Goal: Check status: Check status

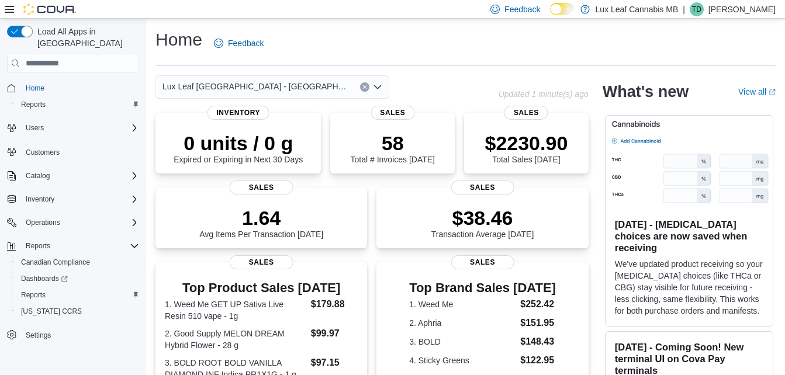
click at [324, 74] on div "Home Feedback Lux Leaf Winnipeg - Bridgewater Updated 1 minute(s) ago 0 units /…" at bounding box center [465, 363] width 639 height 689
click at [319, 81] on div "Lux Leaf [GEOGRAPHIC_DATA] - [GEOGRAPHIC_DATA]" at bounding box center [273, 86] width 234 height 23
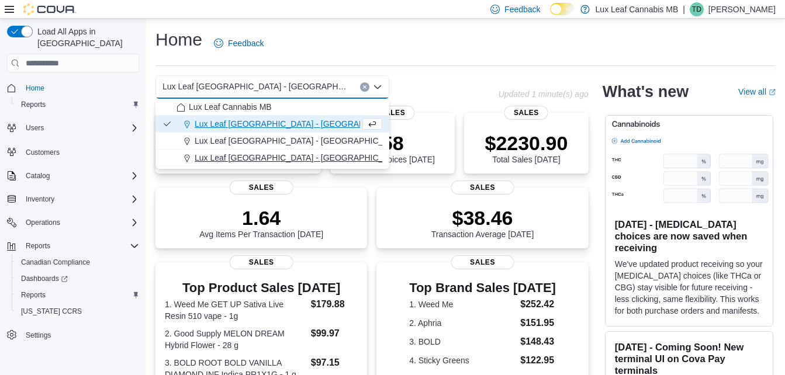
click at [267, 155] on span "Lux Leaf [GEOGRAPHIC_DATA] - [GEOGRAPHIC_DATA][PERSON_NAME]" at bounding box center [334, 158] width 279 height 12
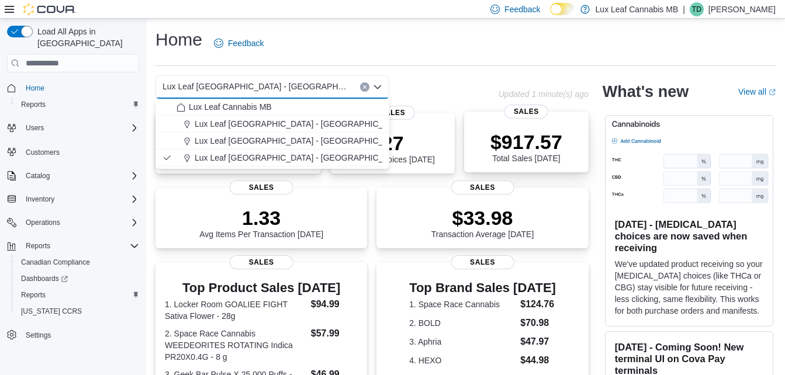
click at [504, 160] on div "$917.57 Total Sales Today" at bounding box center [527, 146] width 72 height 33
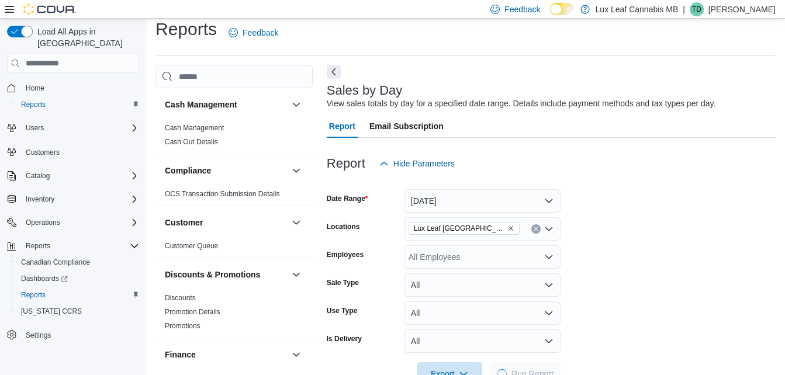
scroll to position [27, 0]
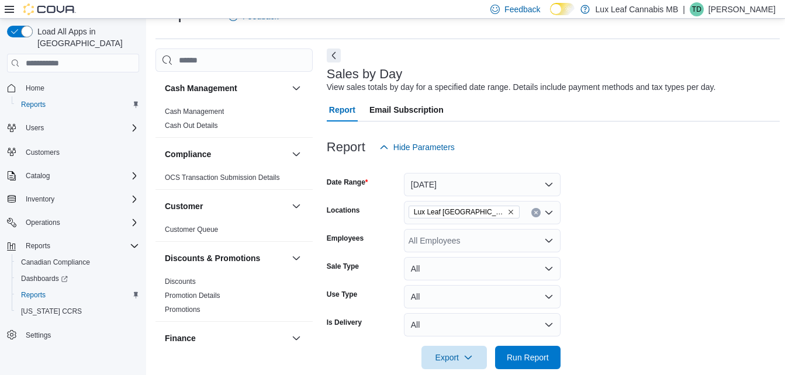
click at [511, 212] on icon "Remove Lux Leaf Winnipeg - St. James from selection in this group" at bounding box center [511, 212] width 5 height 5
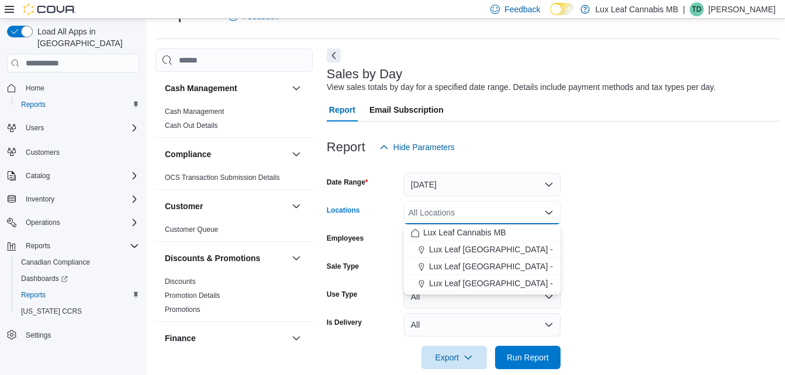
click at [511, 212] on div "All Locations Combo box. Selected. Combo box input. All Locations. Type some te…" at bounding box center [482, 212] width 157 height 23
click at [521, 246] on span "Lux Leaf [GEOGRAPHIC_DATA] - [GEOGRAPHIC_DATA]" at bounding box center [535, 250] width 212 height 12
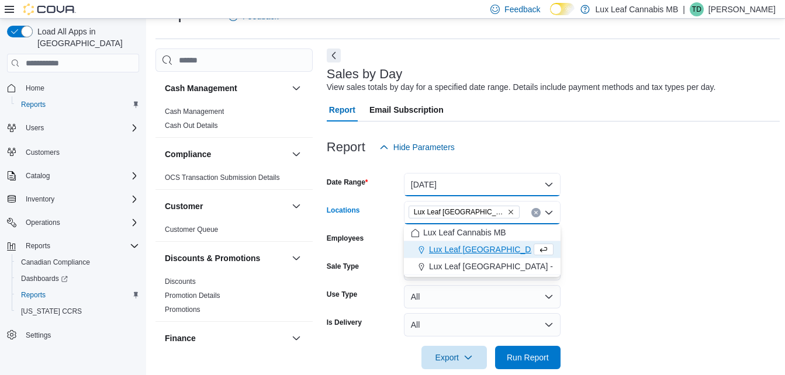
click at [510, 192] on button "[DATE]" at bounding box center [482, 184] width 157 height 23
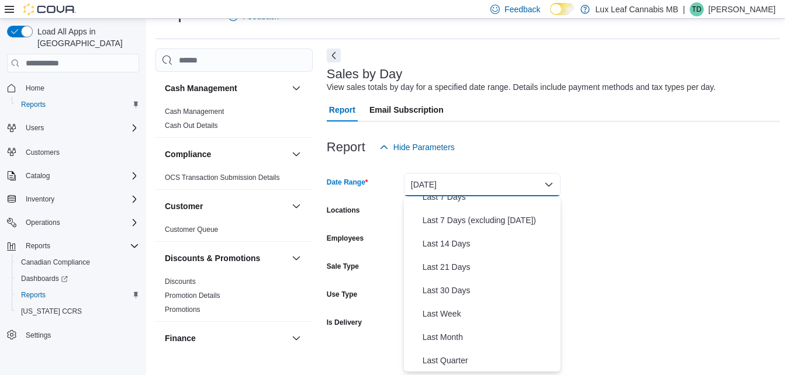
scroll to position [0, 0]
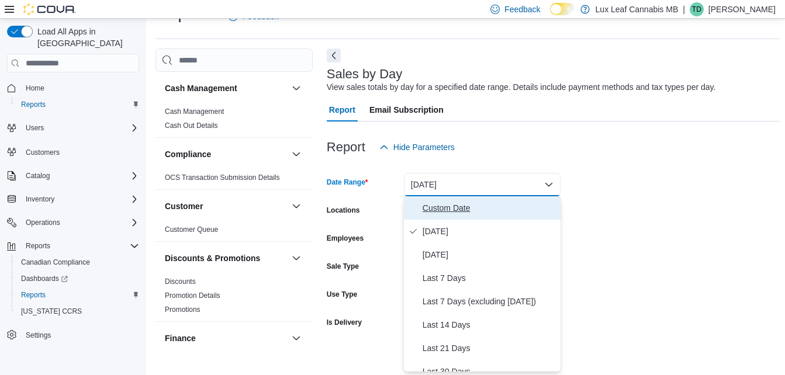
click at [478, 208] on span "Custom Date" at bounding box center [489, 208] width 133 height 14
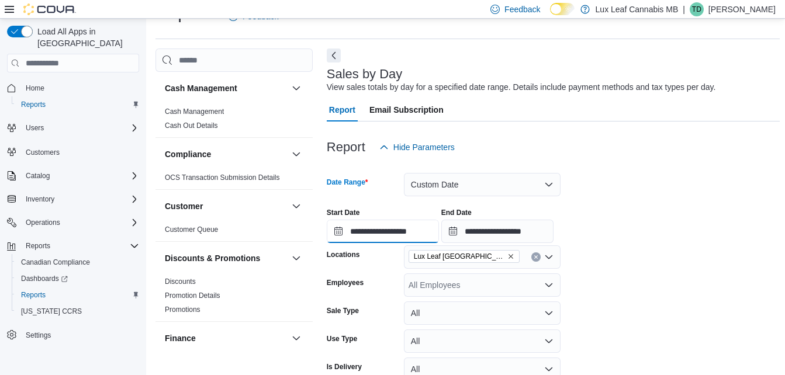
click at [350, 234] on input "**********" at bounding box center [383, 231] width 112 height 23
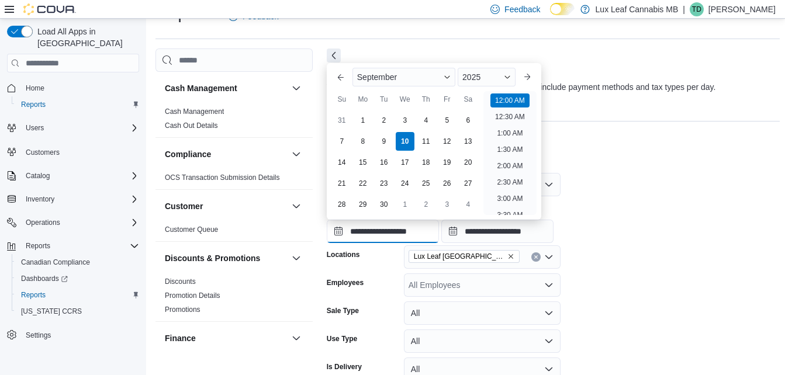
scroll to position [36, 0]
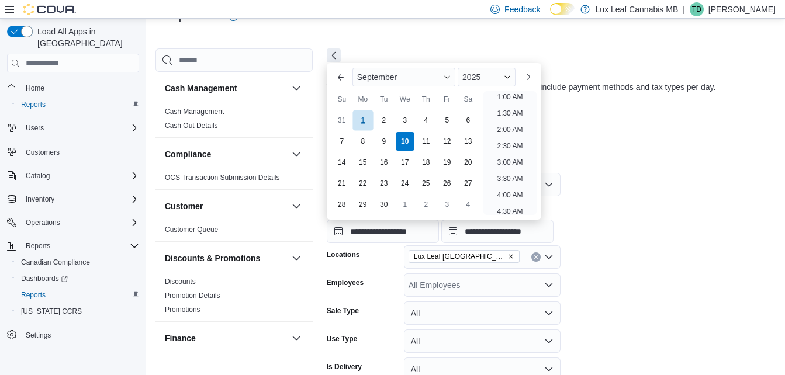
click at [362, 116] on div "1" at bounding box center [363, 120] width 20 height 20
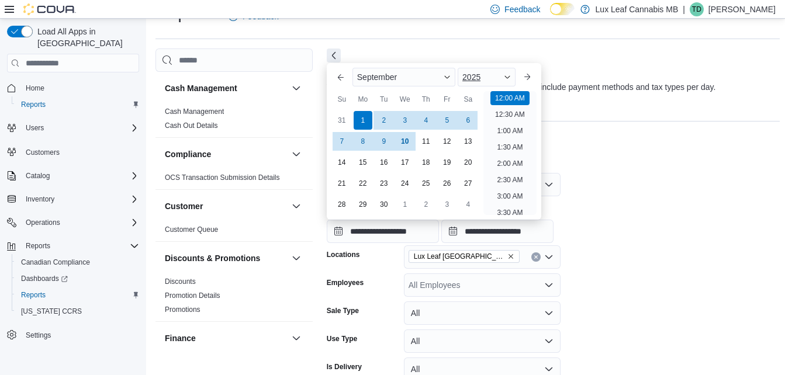
click at [476, 76] on span "2025" at bounding box center [471, 76] width 18 height 9
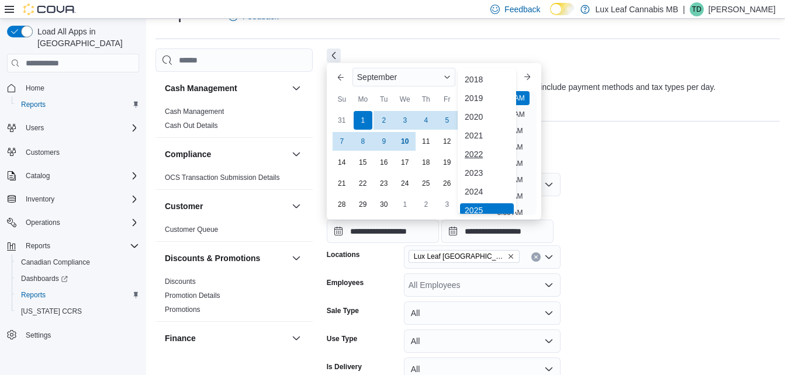
scroll to position [4, 0]
click at [477, 183] on div "2024" at bounding box center [487, 188] width 54 height 14
type input "**********"
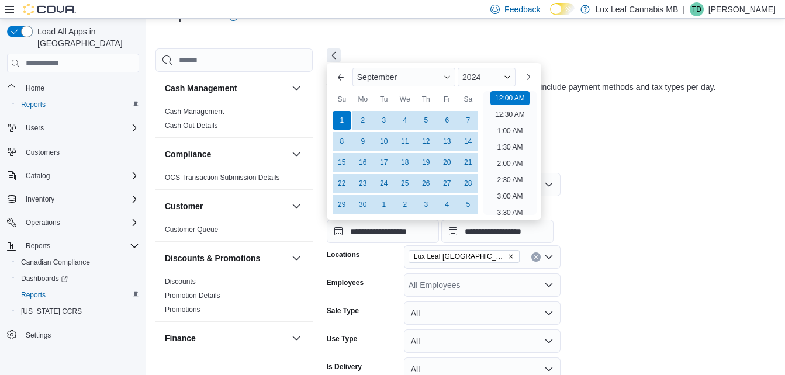
drag, startPoint x: 614, startPoint y: 149, endPoint x: 524, endPoint y: 167, distance: 92.0
click at [613, 149] on div "Report Hide Parameters" at bounding box center [553, 147] width 453 height 23
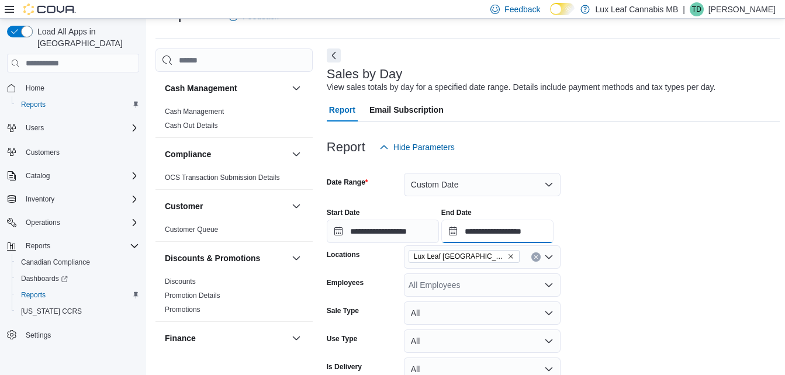
drag, startPoint x: 496, startPoint y: 233, endPoint x: 478, endPoint y: 221, distance: 21.4
click at [495, 233] on input "**********" at bounding box center [497, 231] width 112 height 23
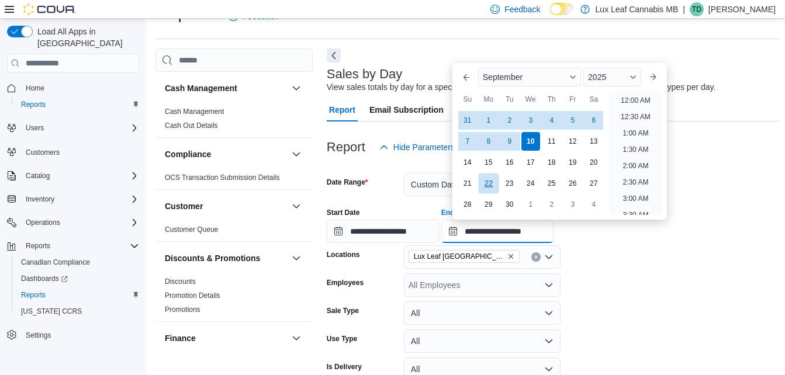
scroll to position [664, 0]
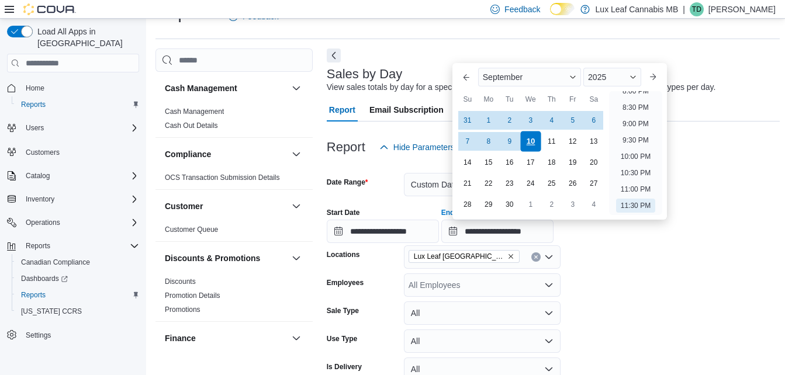
click at [533, 142] on div "10" at bounding box center [530, 141] width 20 height 20
click at [617, 78] on div "2025" at bounding box center [612, 77] width 58 height 19
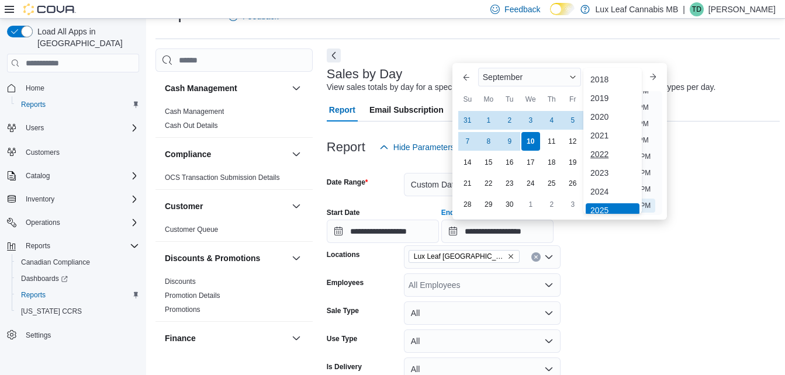
scroll to position [4, 0]
click at [608, 184] on div "2024" at bounding box center [613, 188] width 54 height 14
type input "**********"
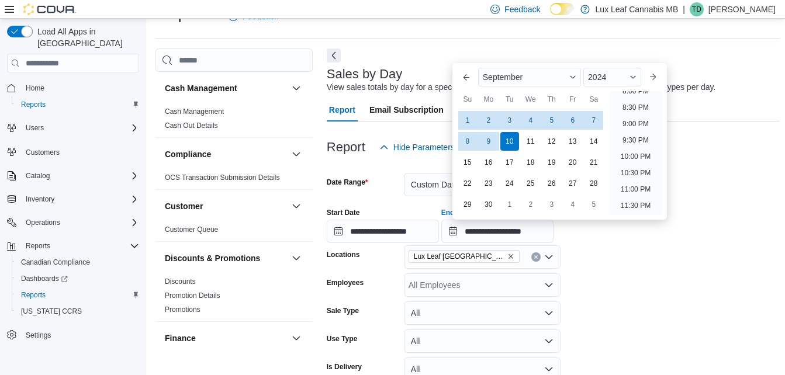
click at [661, 258] on form "**********" at bounding box center [553, 286] width 453 height 255
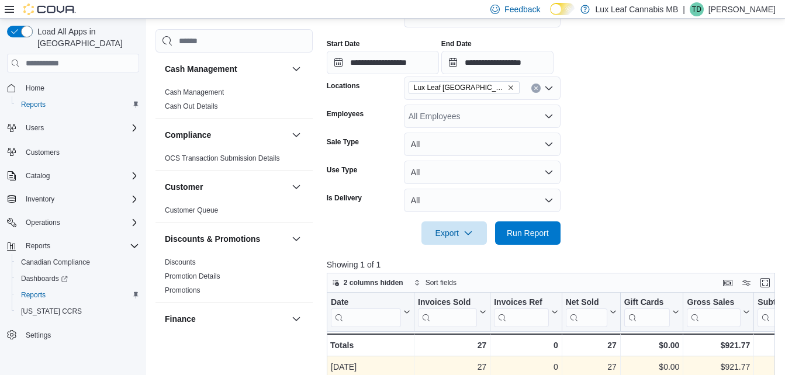
scroll to position [319, 0]
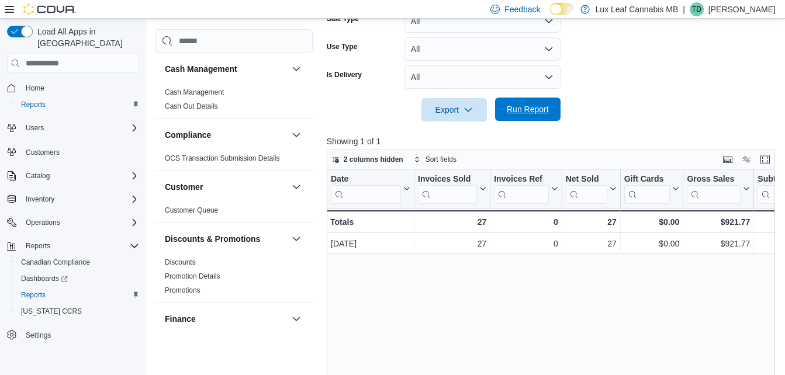
click at [540, 118] on span "Run Report" at bounding box center [527, 109] width 51 height 23
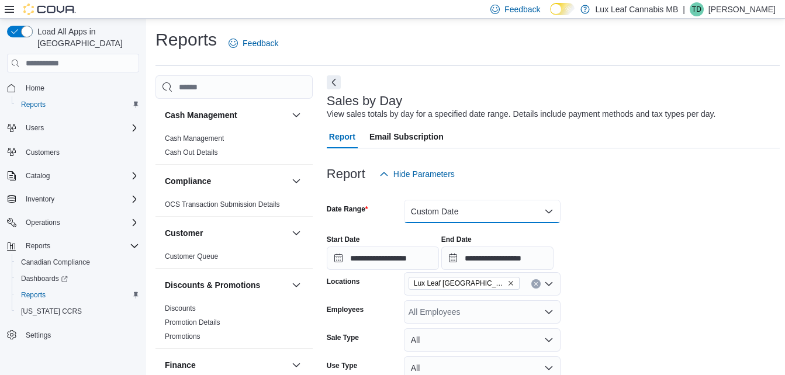
click at [474, 205] on button "Custom Date" at bounding box center [482, 211] width 157 height 23
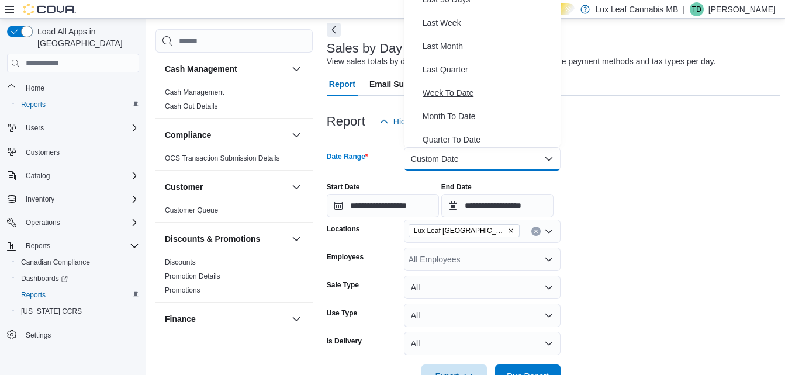
scroll to position [175, 0]
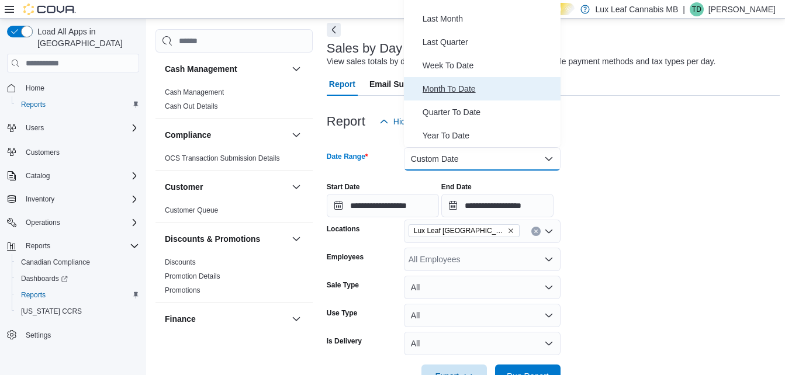
click at [475, 88] on span "Month To Date" at bounding box center [489, 89] width 133 height 14
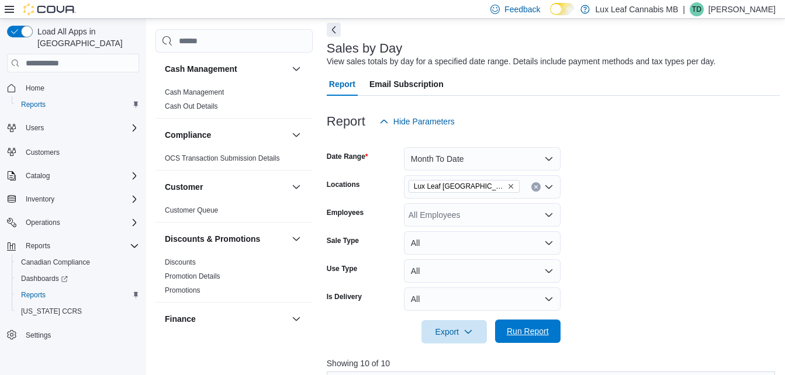
click at [538, 330] on span "Run Report" at bounding box center [528, 332] width 42 height 12
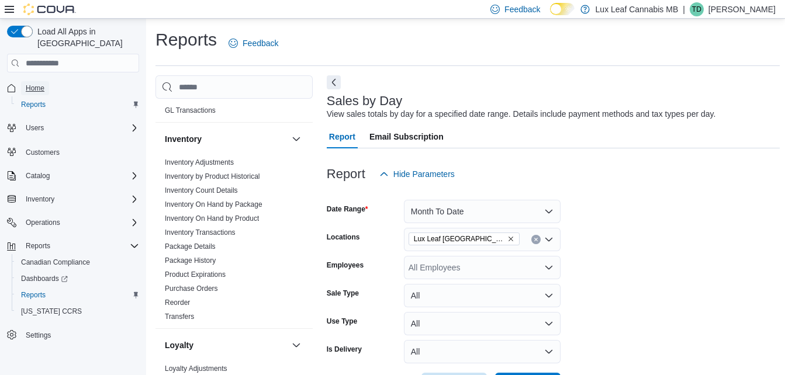
click at [41, 84] on span "Home" at bounding box center [35, 88] width 19 height 9
